Goal: Task Accomplishment & Management: Manage account settings

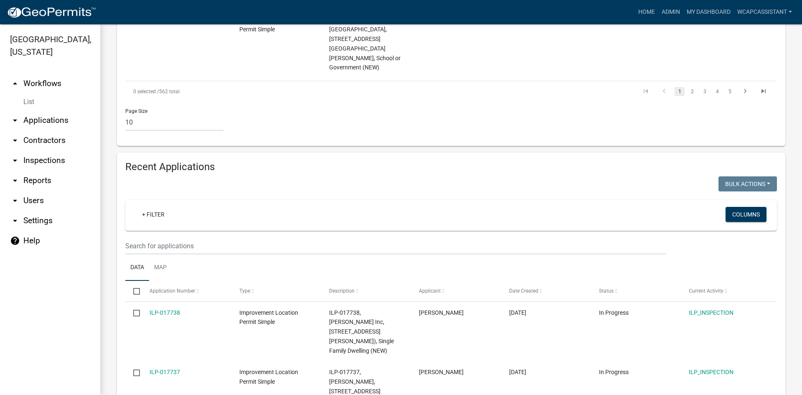
scroll to position [749, 0]
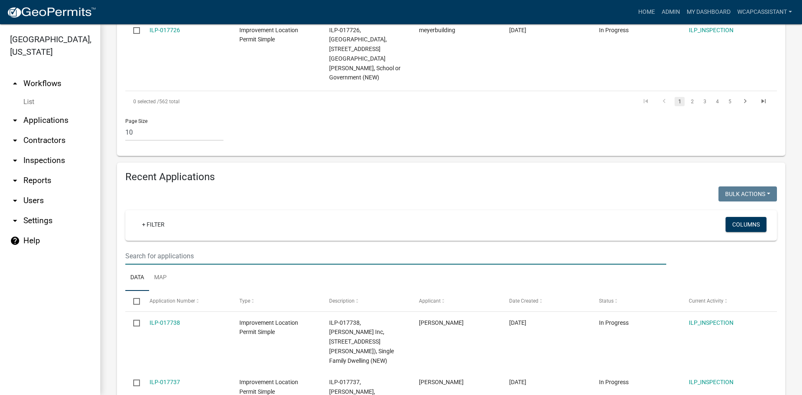
click at [210, 247] on input "text" at bounding box center [395, 255] width 541 height 17
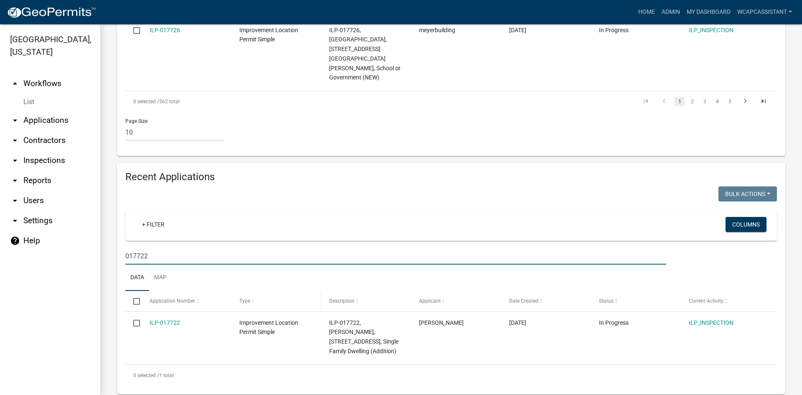
scroll to position [650, 0]
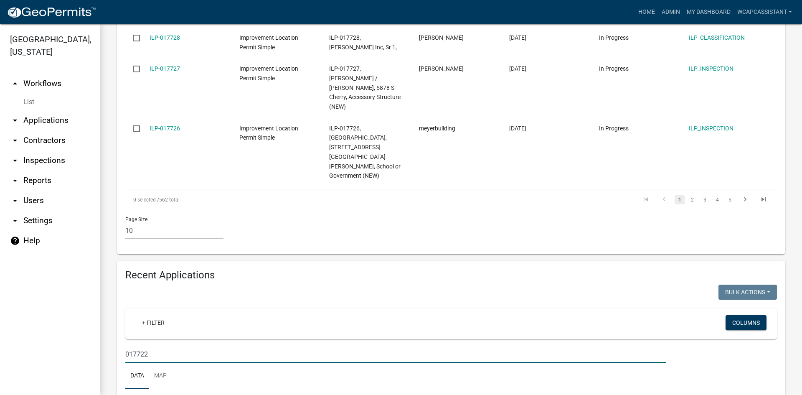
type input "017722"
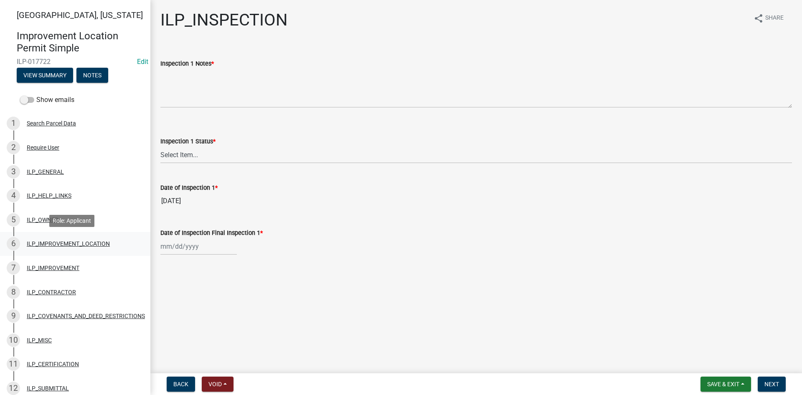
click at [57, 241] on div "ILP_IMPROVEMENT_LOCATION" at bounding box center [68, 243] width 83 height 6
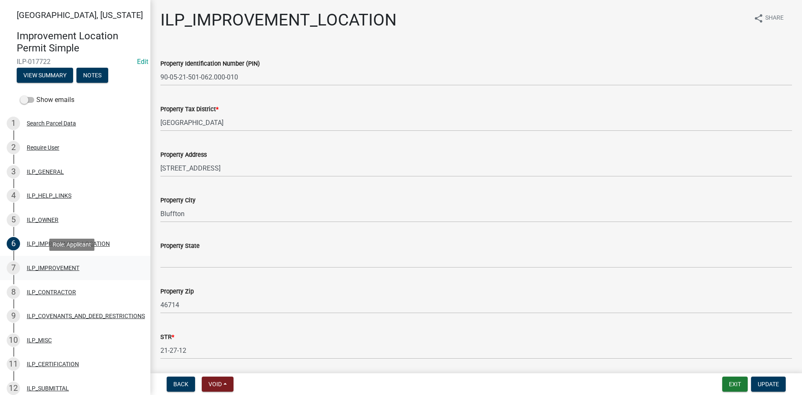
click at [36, 262] on div "7 ILP_IMPROVEMENT" at bounding box center [72, 267] width 130 height 13
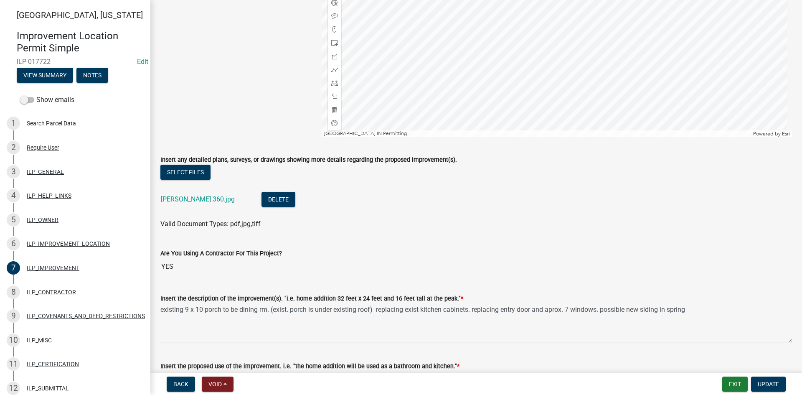
scroll to position [209, 0]
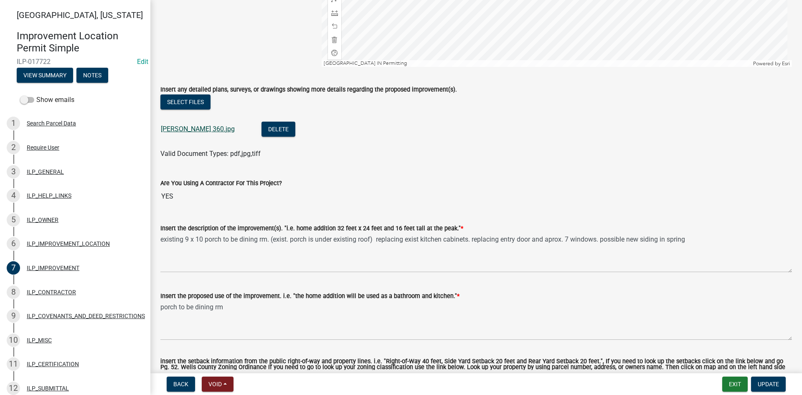
click at [184, 129] on link "[PERSON_NAME] 360.jpg" at bounding box center [198, 129] width 74 height 8
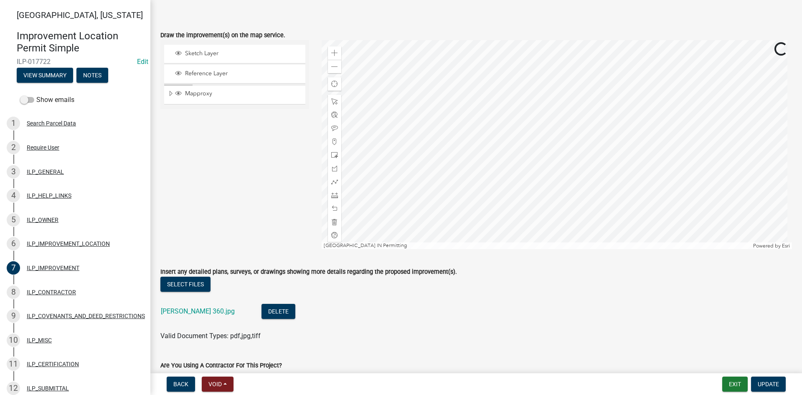
scroll to position [42, 0]
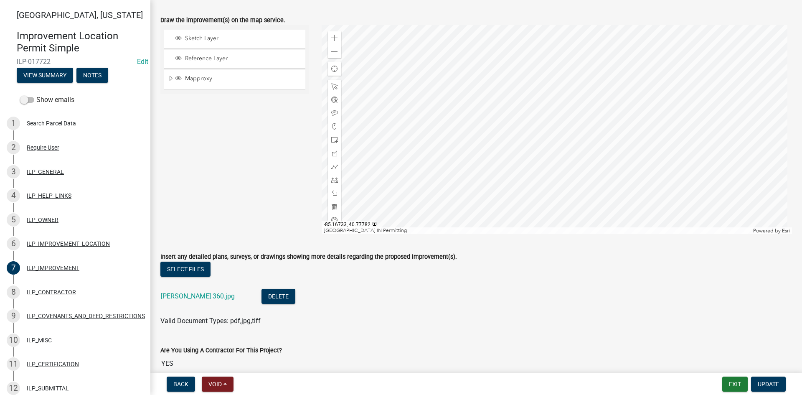
click at [554, 130] on div at bounding box center [556, 129] width 471 height 209
click at [725, 384] on button "Exit" at bounding box center [734, 383] width 25 height 15
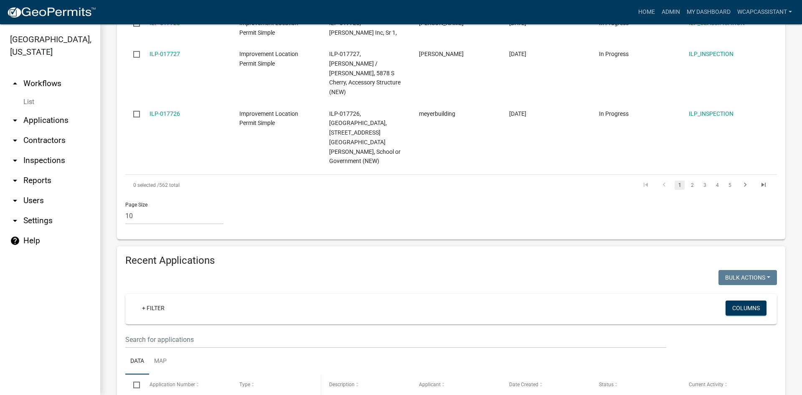
scroll to position [957, 0]
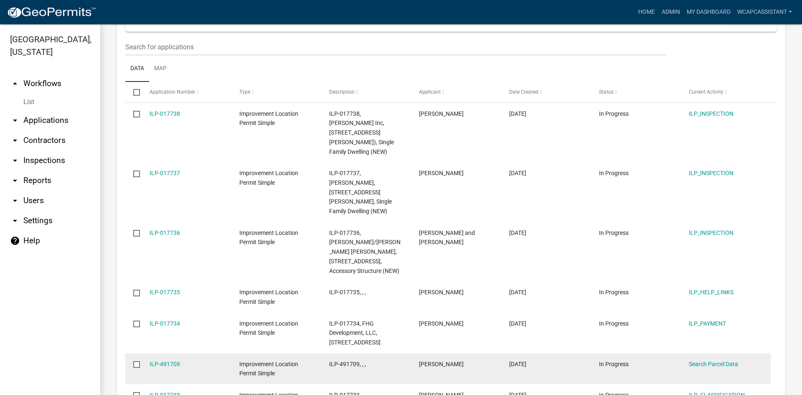
click at [137, 361] on input "checkbox" at bounding box center [135, 363] width 5 height 5
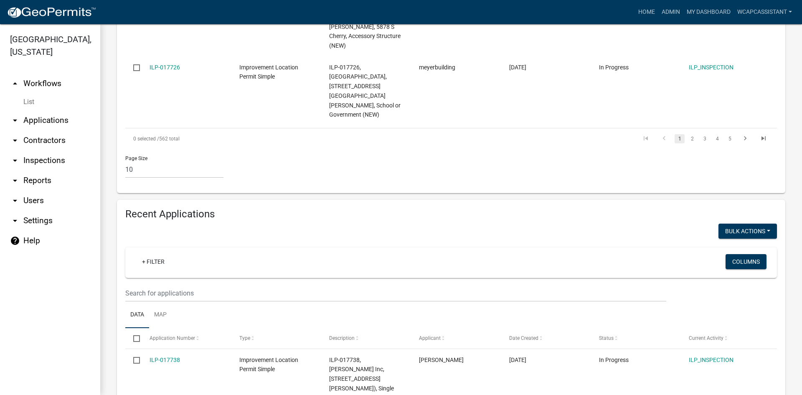
scroll to position [707, 0]
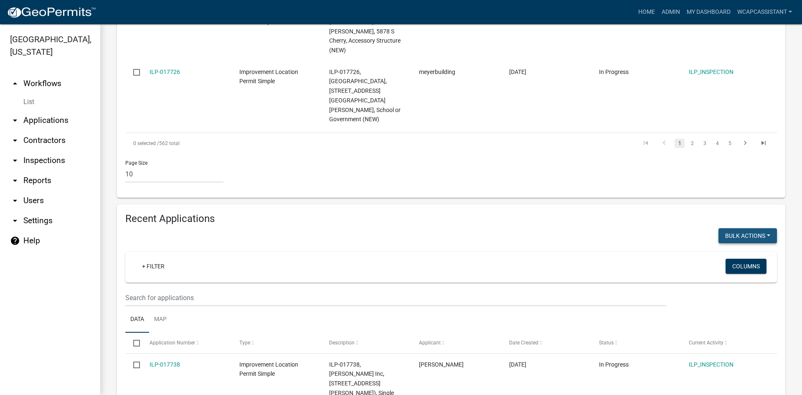
click at [739, 228] on button "Bulk Actions" at bounding box center [747, 235] width 58 height 15
click at [733, 247] on button "Void" at bounding box center [743, 257] width 67 height 20
checkbox input "false"
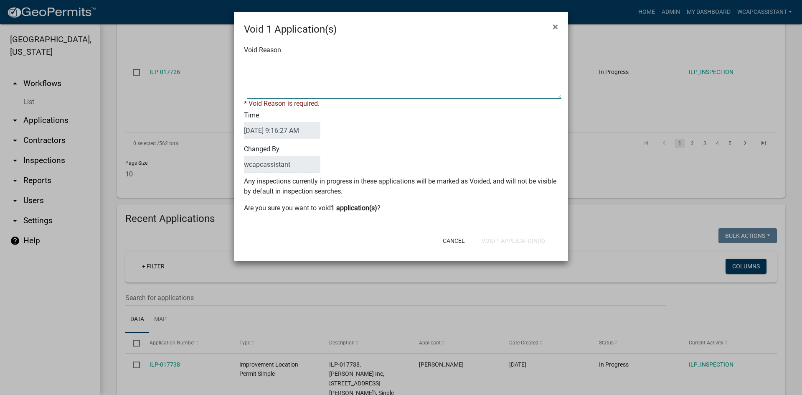
click at [322, 81] on textarea "Void Reason" at bounding box center [404, 78] width 314 height 42
type textarea "duplicate permit started"
click at [529, 241] on form "Void 1 Application(s) × Void Reason * Void Reason is required. Time [DATE] 9:16…" at bounding box center [401, 132] width 334 height 241
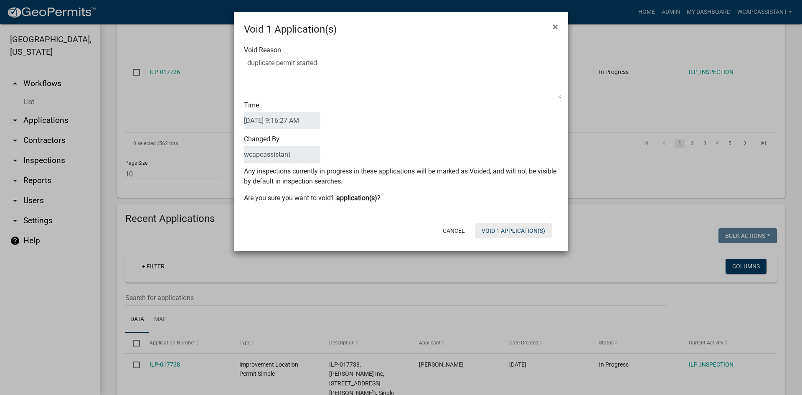
click at [527, 231] on button "Void 1 Application(s)" at bounding box center [513, 230] width 77 height 15
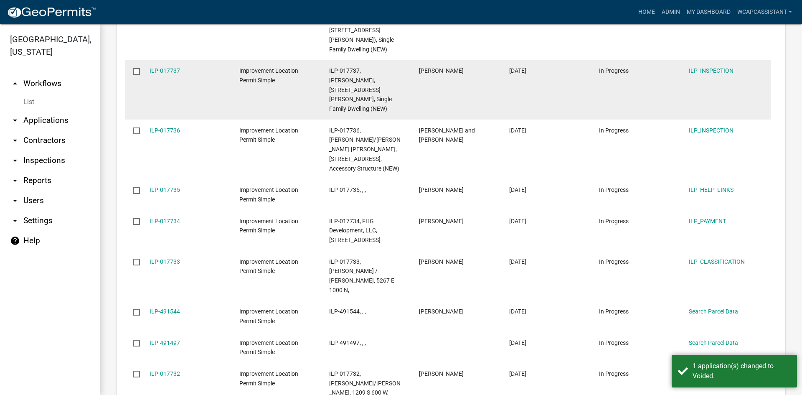
scroll to position [1060, 0]
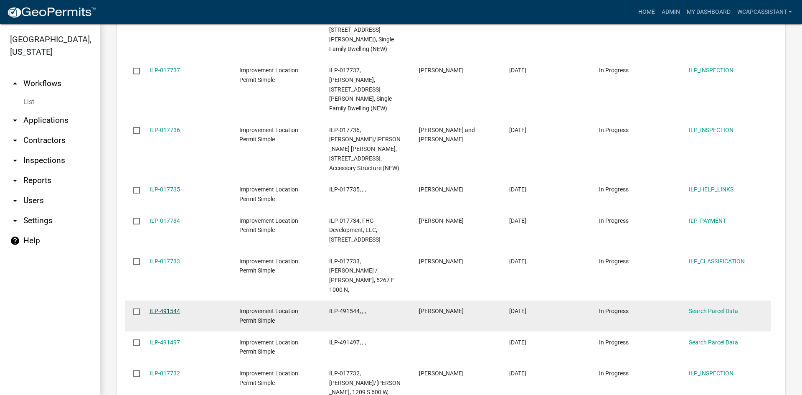
click at [175, 307] on link "ILP-491544" at bounding box center [164, 310] width 30 height 7
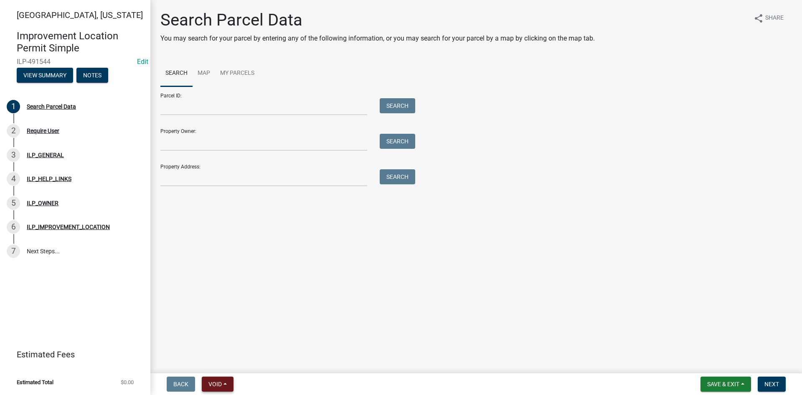
click at [227, 382] on button "Void" at bounding box center [218, 383] width 32 height 15
click at [237, 364] on button "Void" at bounding box center [235, 362] width 67 height 20
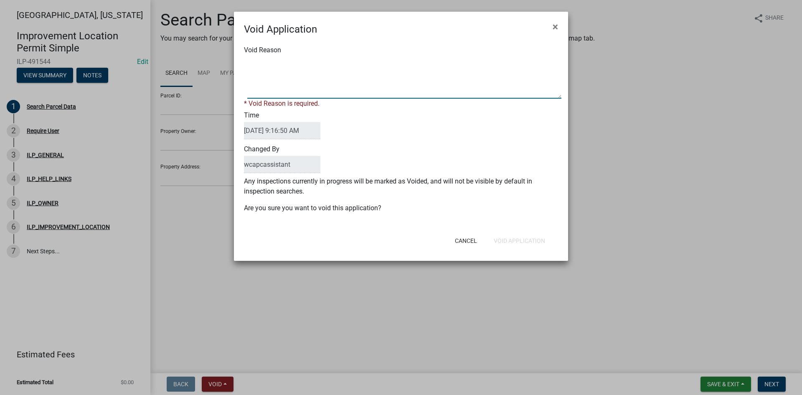
click at [350, 81] on textarea "Void Reason" at bounding box center [404, 78] width 314 height 42
type textarea "no parcel selected"
click at [519, 242] on form "Void Application × Void Reason * Void Reason is required. Time [DATE] 9:16:50 A…" at bounding box center [401, 132] width 334 height 241
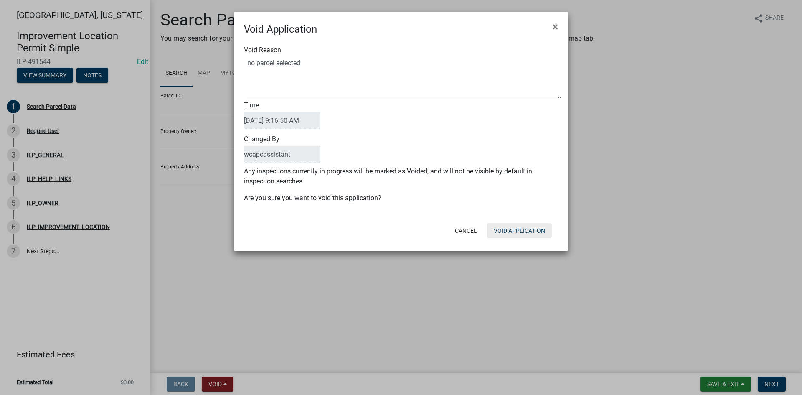
click at [519, 238] on button "Void Application" at bounding box center [519, 230] width 65 height 15
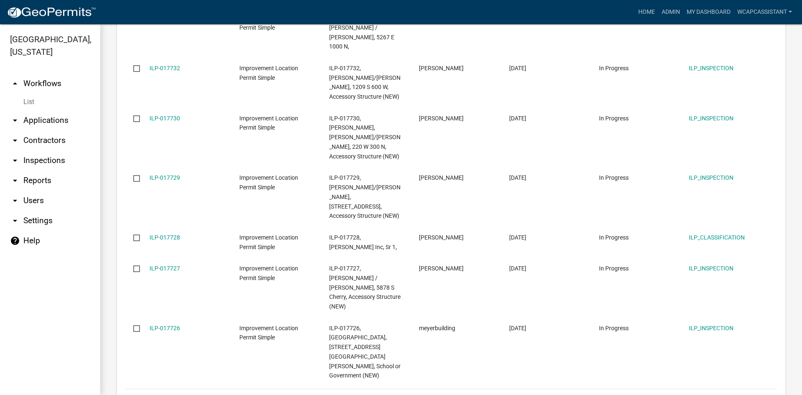
scroll to position [941, 0]
